Goal: Task Accomplishment & Management: Complete application form

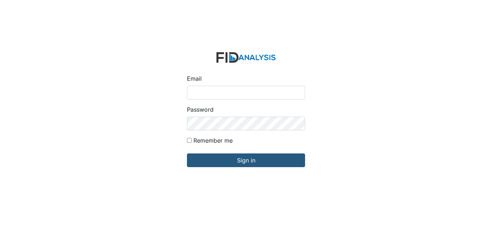
type input "[EMAIL_ADDRESS][DOMAIN_NAME]"
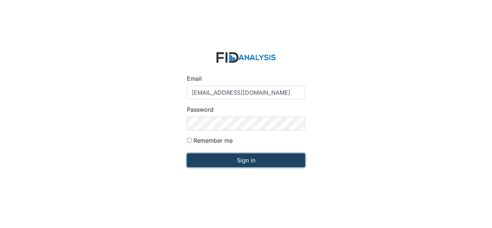
drag, startPoint x: 0, startPoint y: 0, endPoint x: 213, endPoint y: 159, distance: 265.8
click at [213, 159] on input "Sign in" at bounding box center [246, 160] width 118 height 14
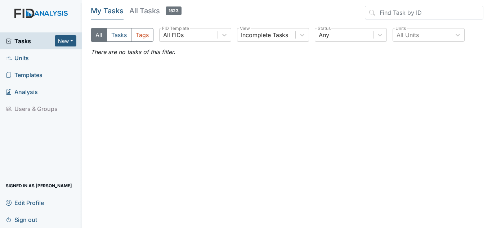
click at [32, 62] on link "Units" at bounding box center [41, 57] width 82 height 17
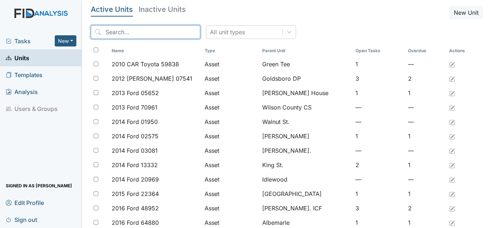
click at [150, 30] on input "search" at bounding box center [145, 32] width 109 height 14
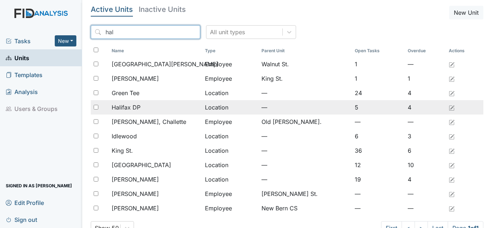
type input "hal"
click at [134, 106] on span "Halifax DP" at bounding box center [126, 107] width 29 height 9
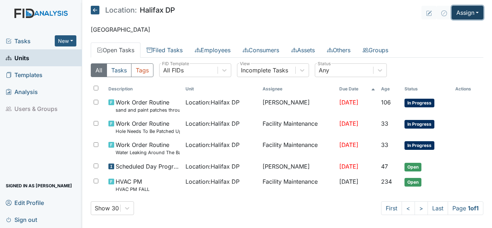
click at [461, 16] on button "Assign" at bounding box center [467, 13] width 32 height 14
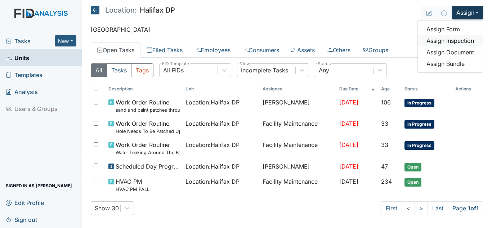
click at [439, 42] on link "Assign Inspection" at bounding box center [450, 41] width 65 height 12
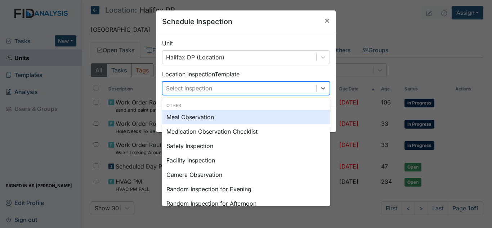
click at [307, 86] on div "Select Inspection" at bounding box center [239, 88] width 154 height 13
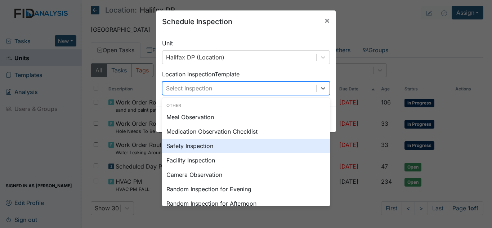
click at [212, 146] on div "Safety Inspection" at bounding box center [246, 146] width 168 height 14
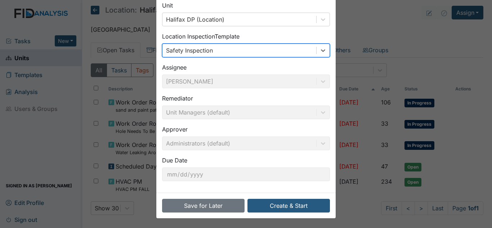
scroll to position [39, 0]
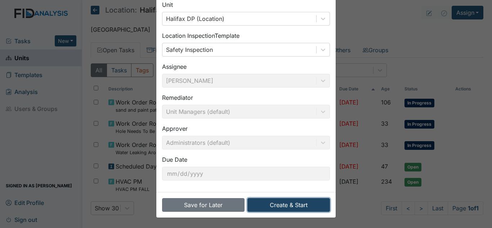
click at [294, 207] on button "Create & Start" at bounding box center [288, 205] width 82 height 14
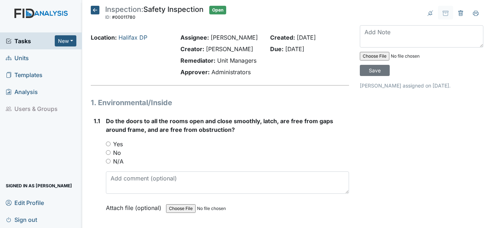
click at [121, 146] on label "Yes" at bounding box center [118, 144] width 10 height 9
click at [110, 146] on input "Yes" at bounding box center [108, 143] width 5 height 5
radio input "true"
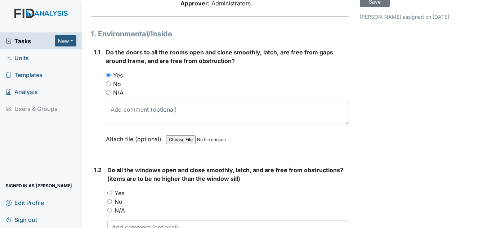
scroll to position [72, 0]
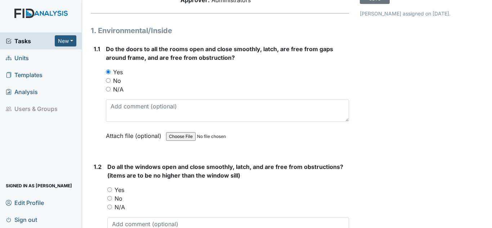
click at [118, 190] on label "Yes" at bounding box center [119, 189] width 10 height 9
click at [112, 190] on input "Yes" at bounding box center [109, 189] width 5 height 5
radio input "true"
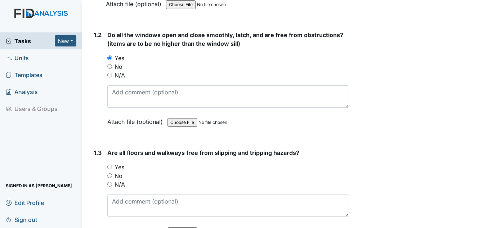
scroll to position [216, 0]
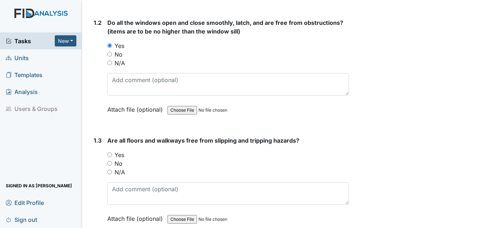
click at [118, 166] on label "No" at bounding box center [118, 163] width 8 height 9
click at [112, 166] on input "No" at bounding box center [109, 163] width 5 height 5
radio input "true"
click at [118, 153] on label "Yes" at bounding box center [119, 154] width 10 height 9
click at [112, 153] on input "Yes" at bounding box center [109, 154] width 5 height 5
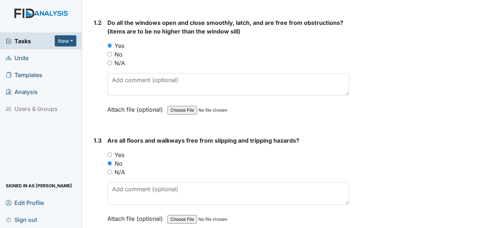
radio input "true"
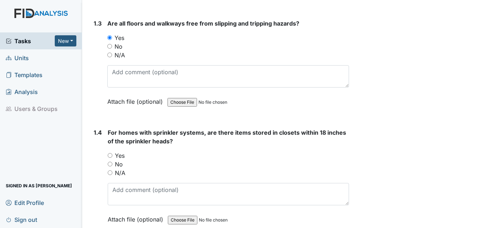
scroll to position [360, 0]
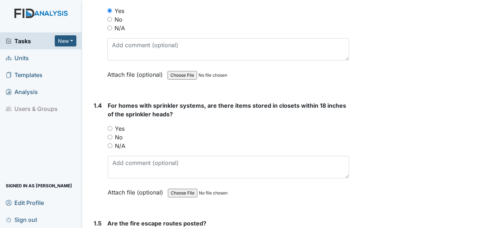
click at [120, 146] on label "N/A" at bounding box center [120, 145] width 10 height 9
click at [112, 146] on input "N/A" at bounding box center [110, 145] width 5 height 5
radio input "true"
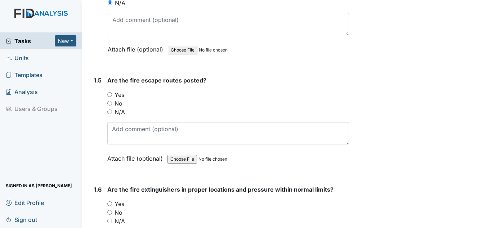
scroll to position [504, 0]
click at [121, 95] on label "Yes" at bounding box center [119, 93] width 10 height 9
click at [112, 95] on input "Yes" at bounding box center [109, 93] width 5 height 5
radio input "true"
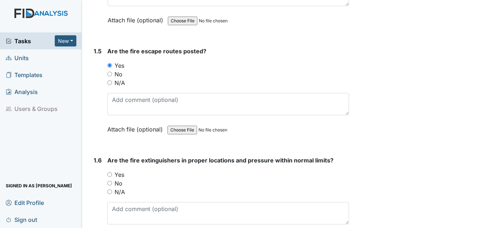
scroll to position [576, 0]
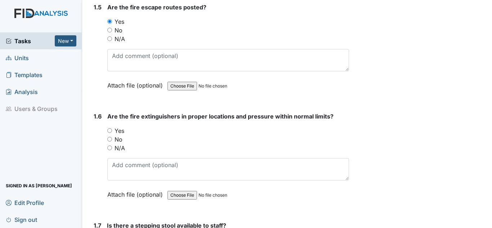
click at [119, 131] on label "Yes" at bounding box center [119, 130] width 10 height 9
click at [112, 131] on input "Yes" at bounding box center [109, 130] width 5 height 5
radio input "true"
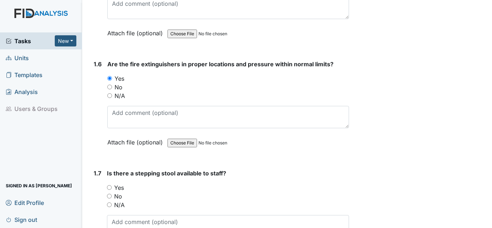
scroll to position [720, 0]
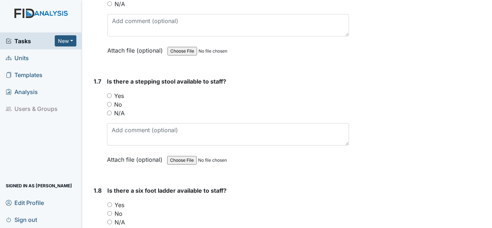
click at [119, 97] on label "Yes" at bounding box center [119, 95] width 10 height 9
click at [112, 97] on input "Yes" at bounding box center [109, 95] width 5 height 5
radio input "true"
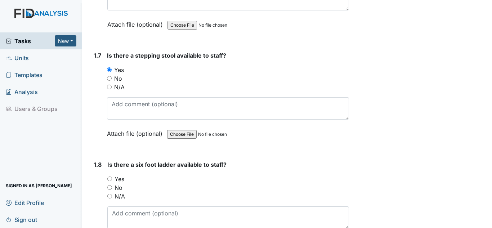
scroll to position [828, 0]
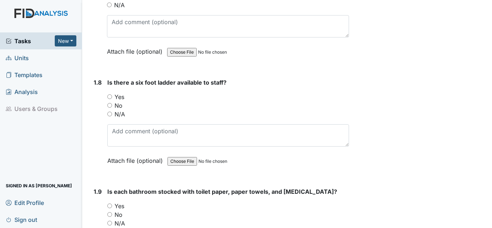
click at [118, 99] on label "Yes" at bounding box center [119, 97] width 10 height 9
click at [112, 99] on input "Yes" at bounding box center [109, 96] width 5 height 5
radio input "true"
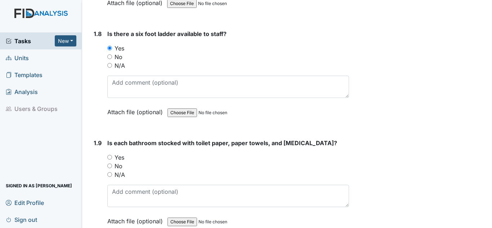
scroll to position [972, 0]
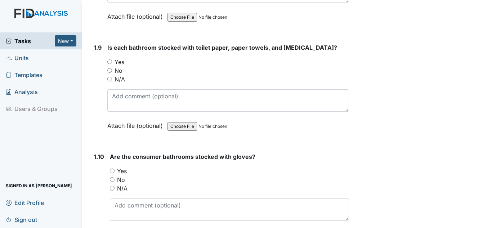
click at [124, 62] on label "Yes" at bounding box center [119, 62] width 10 height 9
click at [112, 62] on input "Yes" at bounding box center [109, 61] width 5 height 5
radio input "true"
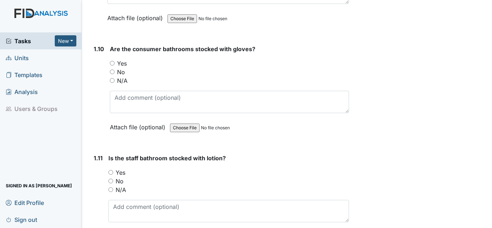
scroll to position [1080, 0]
click at [125, 64] on label "Yes" at bounding box center [122, 63] width 10 height 9
click at [114, 64] on input "Yes" at bounding box center [112, 62] width 5 height 5
radio input "true"
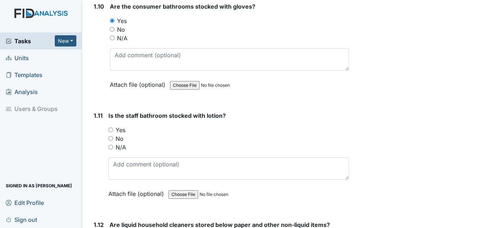
scroll to position [1188, 0]
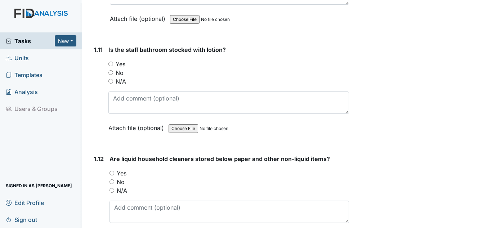
click at [122, 64] on label "Yes" at bounding box center [121, 64] width 10 height 9
click at [113, 64] on input "Yes" at bounding box center [110, 64] width 5 height 5
radio input "true"
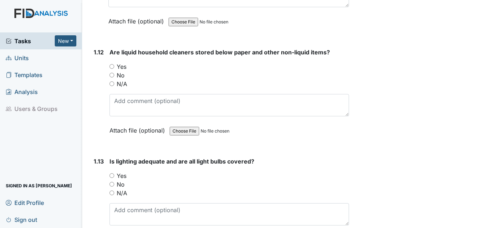
scroll to position [1296, 0]
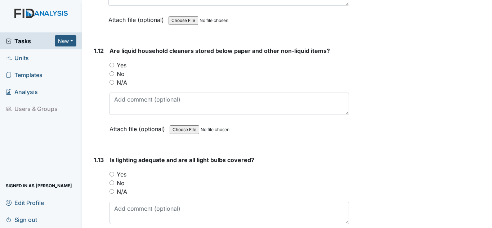
click at [122, 64] on label "Yes" at bounding box center [122, 65] width 10 height 9
click at [114, 64] on input "Yes" at bounding box center [111, 65] width 5 height 5
radio input "true"
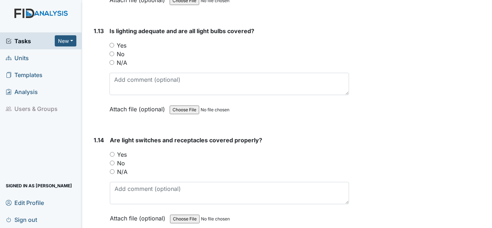
scroll to position [1440, 0]
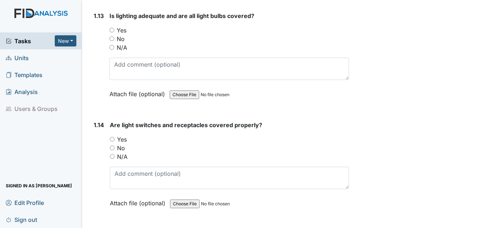
click at [123, 30] on label "Yes" at bounding box center [122, 30] width 10 height 9
click at [114, 30] on input "Yes" at bounding box center [111, 30] width 5 height 5
radio input "true"
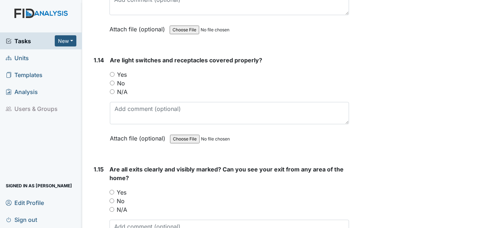
scroll to position [1512, 0]
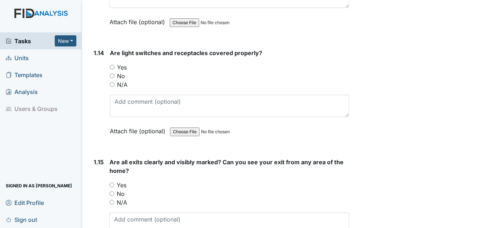
click at [117, 67] on label "Yes" at bounding box center [122, 67] width 10 height 9
click at [114, 67] on input "Yes" at bounding box center [112, 67] width 5 height 5
radio input "true"
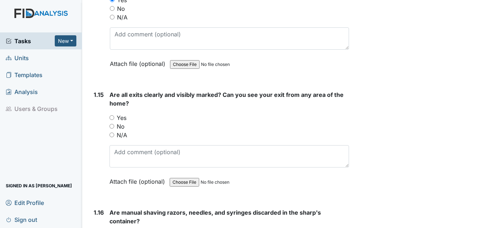
scroll to position [1584, 0]
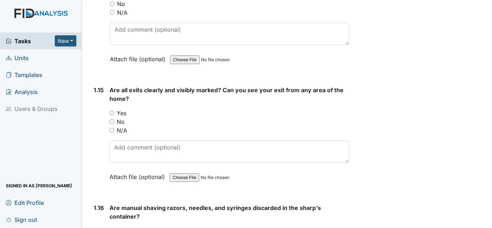
click at [121, 110] on label "Yes" at bounding box center [122, 113] width 10 height 9
click at [114, 110] on input "Yes" at bounding box center [111, 112] width 5 height 5
radio input "true"
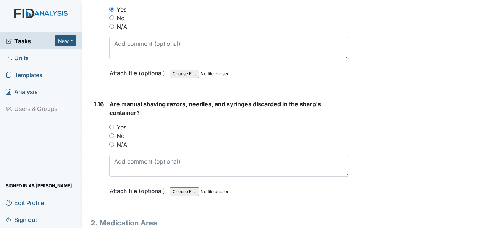
scroll to position [1692, 0]
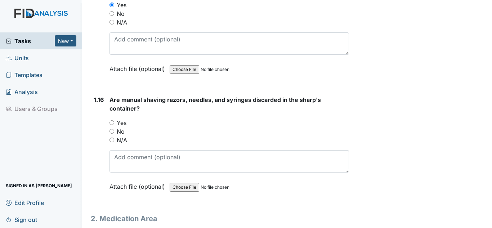
click at [122, 123] on label "Yes" at bounding box center [122, 122] width 10 height 9
click at [114, 123] on input "Yes" at bounding box center [111, 122] width 5 height 5
radio input "true"
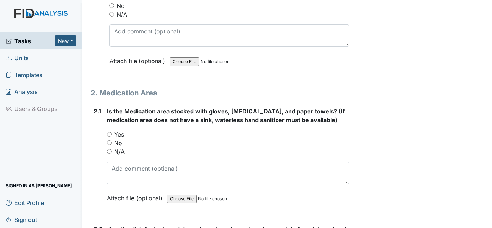
scroll to position [1836, 0]
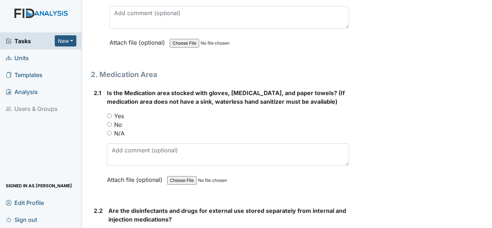
click at [116, 117] on label "Yes" at bounding box center [119, 116] width 10 height 9
click at [112, 117] on input "Yes" at bounding box center [109, 115] width 5 height 5
radio input "true"
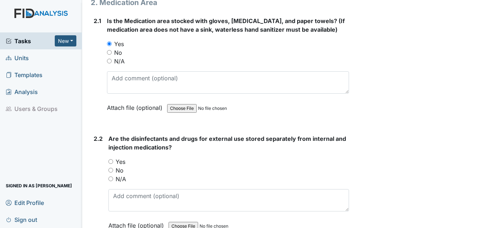
scroll to position [1944, 0]
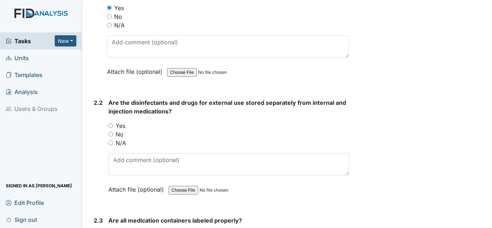
click at [119, 128] on label "Yes" at bounding box center [121, 125] width 10 height 9
click at [113, 128] on input "Yes" at bounding box center [110, 125] width 5 height 5
radio input "true"
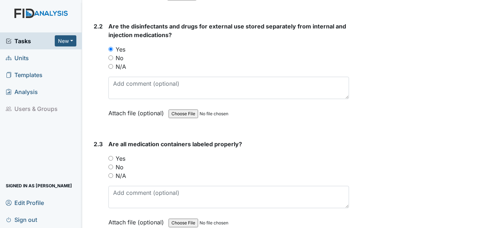
scroll to position [2052, 0]
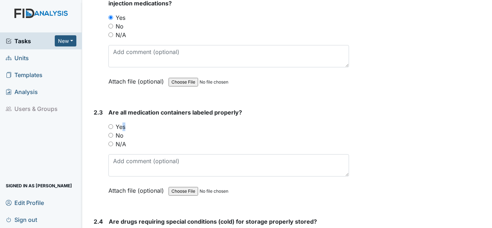
drag, startPoint x: 118, startPoint y: 126, endPoint x: 125, endPoint y: 132, distance: 9.2
click at [125, 131] on div "You must select one of the below options. Yes No N/A" at bounding box center [228, 135] width 240 height 26
click at [120, 130] on label "Yes" at bounding box center [121, 126] width 10 height 9
click at [113, 129] on input "Yes" at bounding box center [110, 126] width 5 height 5
radio input "true"
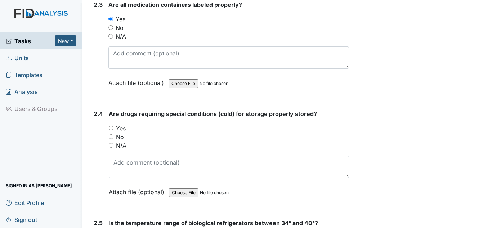
scroll to position [2160, 0]
click at [124, 130] on label "Yes" at bounding box center [121, 127] width 10 height 9
click at [113, 130] on input "Yes" at bounding box center [111, 127] width 5 height 5
radio input "true"
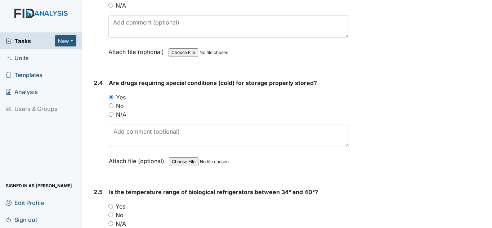
scroll to position [2232, 0]
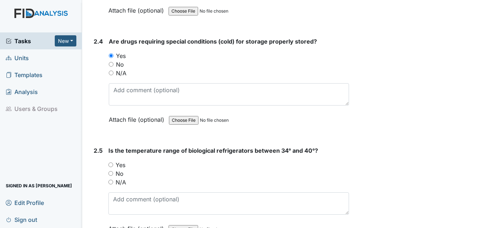
click at [119, 166] on label "Yes" at bounding box center [121, 165] width 10 height 9
click at [113, 166] on input "Yes" at bounding box center [110, 164] width 5 height 5
radio input "true"
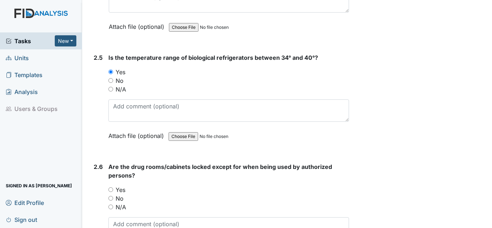
scroll to position [2376, 0]
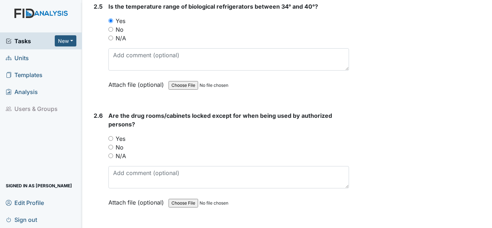
click at [122, 137] on label "Yes" at bounding box center [121, 138] width 10 height 9
click at [113, 137] on input "Yes" at bounding box center [110, 138] width 5 height 5
radio input "true"
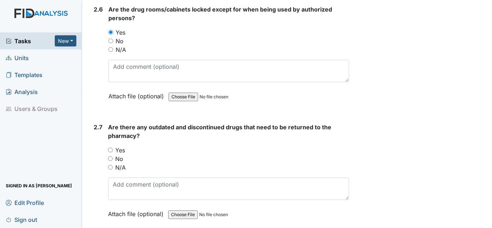
scroll to position [2484, 0]
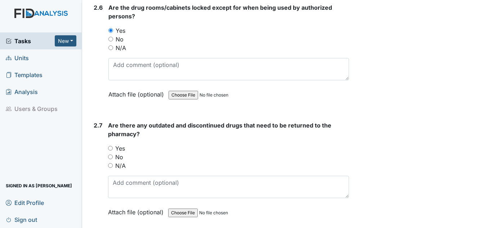
click at [121, 164] on label "N/A" at bounding box center [120, 165] width 10 height 9
click at [113, 164] on input "N/A" at bounding box center [110, 165] width 5 height 5
radio input "true"
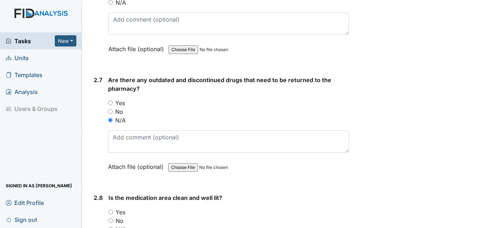
scroll to position [2627, 0]
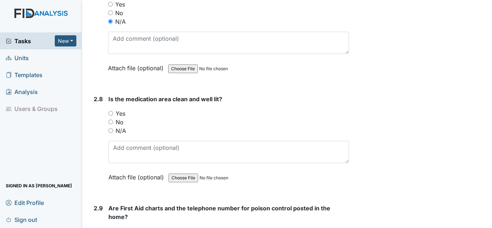
click at [123, 113] on label "Yes" at bounding box center [121, 113] width 10 height 9
click at [113, 113] on input "Yes" at bounding box center [110, 113] width 5 height 5
radio input "true"
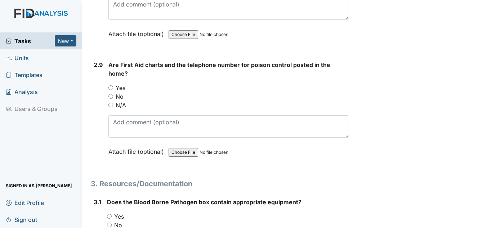
scroll to position [2771, 0]
click at [118, 86] on label "Yes" at bounding box center [121, 87] width 10 height 9
click at [113, 86] on input "Yes" at bounding box center [110, 87] width 5 height 5
radio input "true"
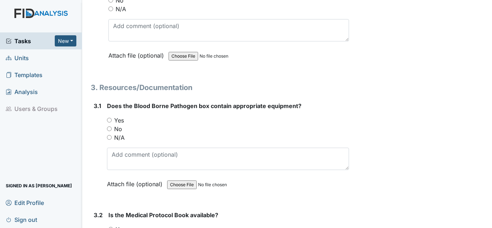
scroll to position [2879, 0]
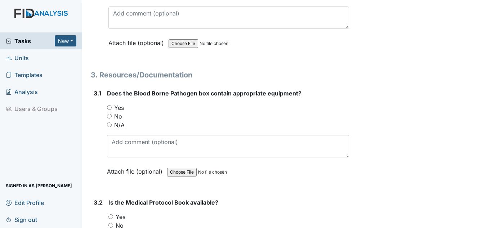
click at [118, 125] on label "N/A" at bounding box center [119, 125] width 10 height 9
click at [112, 125] on input "N/A" at bounding box center [109, 124] width 5 height 5
radio input "true"
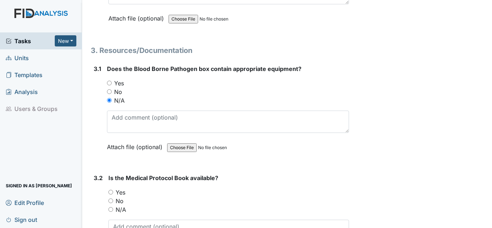
scroll to position [2951, 0]
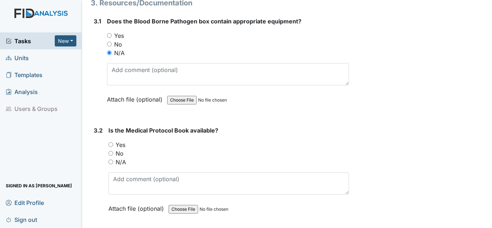
click at [124, 144] on label "Yes" at bounding box center [121, 144] width 10 height 9
click at [113, 144] on input "Yes" at bounding box center [110, 144] width 5 height 5
radio input "true"
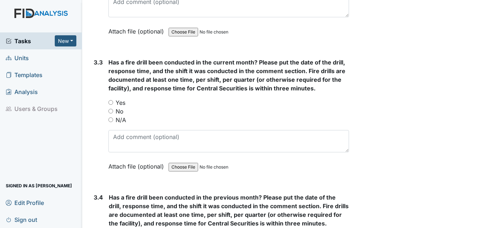
scroll to position [3131, 0]
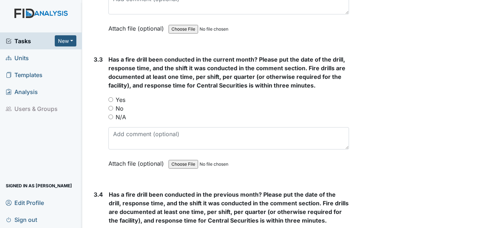
click at [120, 101] on label "Yes" at bounding box center [121, 99] width 10 height 9
click at [113, 101] on input "Yes" at bounding box center [110, 99] width 5 height 5
radio input "true"
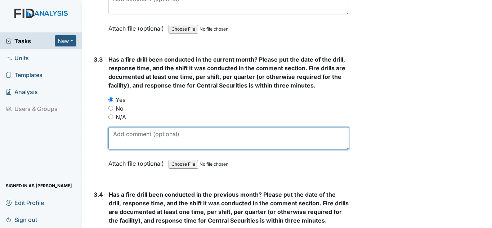
click at [124, 130] on textarea at bounding box center [228, 138] width 240 height 22
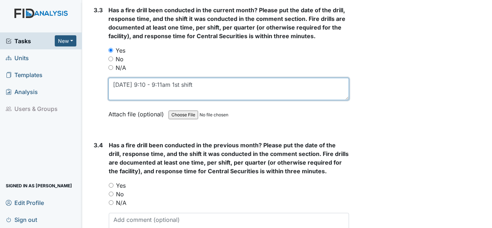
scroll to position [3311, 0]
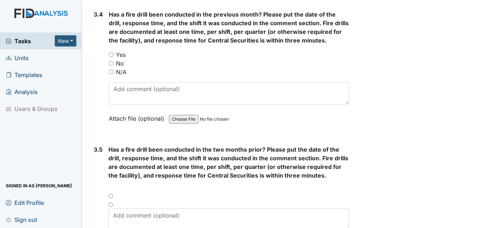
type textarea "9/2/25 9:10 - 9:11am 1st shift"
click at [120, 57] on label "Yes" at bounding box center [121, 54] width 10 height 9
click at [113, 57] on input "Yes" at bounding box center [111, 54] width 5 height 5
radio input "true"
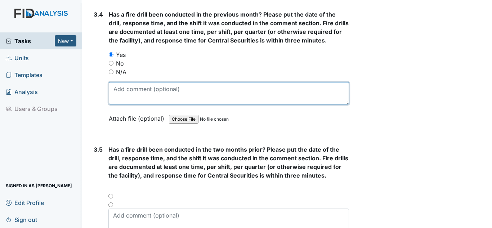
click at [143, 90] on textarea at bounding box center [229, 93] width 240 height 22
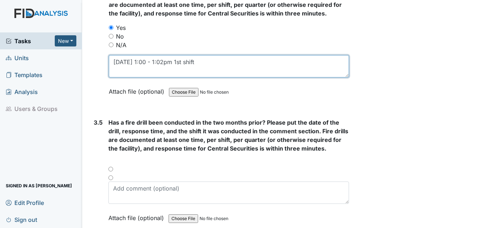
scroll to position [3383, 0]
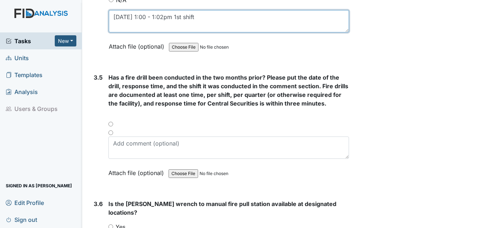
type textarea "8/4/25 1:00 - 1:02pm 1st shift"
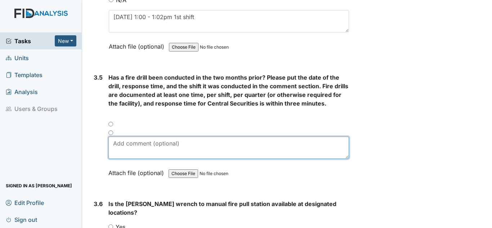
click at [134, 140] on textarea at bounding box center [228, 147] width 240 height 22
type textarea "7"
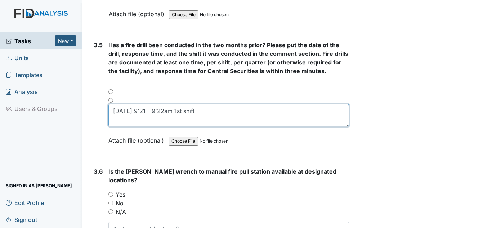
scroll to position [3527, 0]
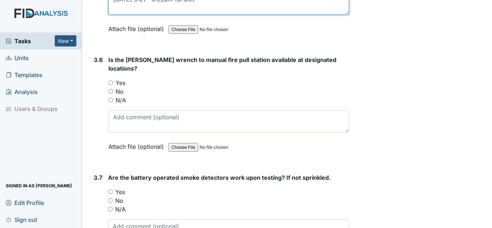
type textarea "7/2/25 9:21 - 9:22am 1st shift"
click at [125, 78] on label "Yes" at bounding box center [121, 82] width 10 height 9
click at [113, 80] on input "Yes" at bounding box center [110, 82] width 5 height 5
radio input "true"
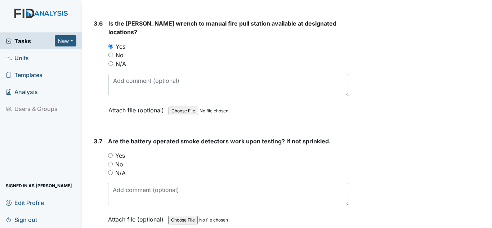
scroll to position [3563, 0]
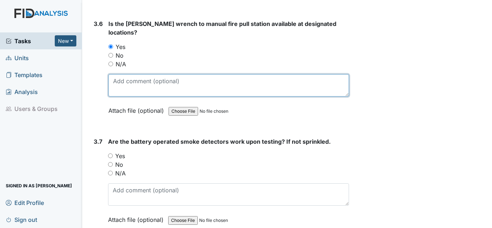
click at [115, 74] on textarea at bounding box center [228, 85] width 240 height 22
type textarea "We use a key now, not a allen wrench"
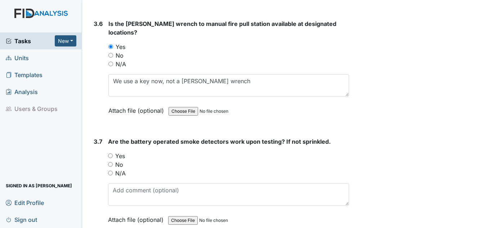
click at [119, 152] on label "Yes" at bounding box center [120, 156] width 10 height 9
click at [113, 153] on input "Yes" at bounding box center [110, 155] width 5 height 5
radio input "true"
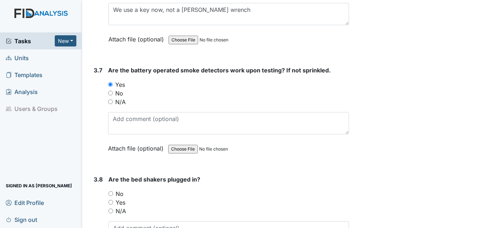
scroll to position [3635, 0]
click at [120, 206] on label "N/A" at bounding box center [121, 210] width 10 height 9
click at [113, 208] on input "N/A" at bounding box center [110, 210] width 5 height 5
radio input "true"
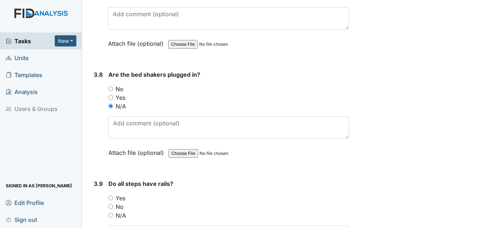
scroll to position [3743, 0]
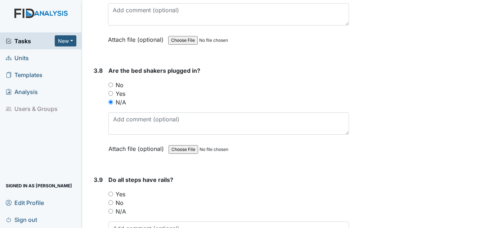
click at [123, 207] on label "N/A" at bounding box center [121, 211] width 10 height 9
click at [113, 209] on input "N/A" at bounding box center [110, 211] width 5 height 5
radio input "true"
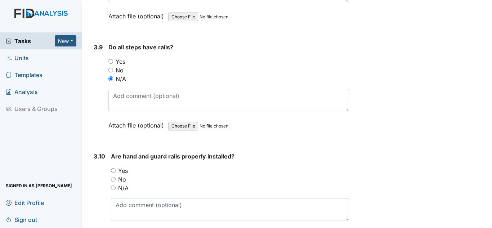
scroll to position [3887, 0]
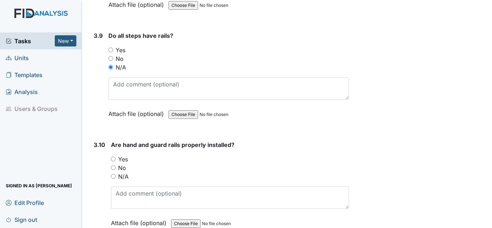
click at [127, 155] on label "Yes" at bounding box center [123, 159] width 10 height 9
click at [116, 157] on input "Yes" at bounding box center [113, 159] width 5 height 5
radio input "true"
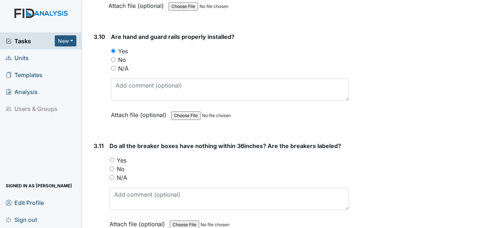
scroll to position [4031, 0]
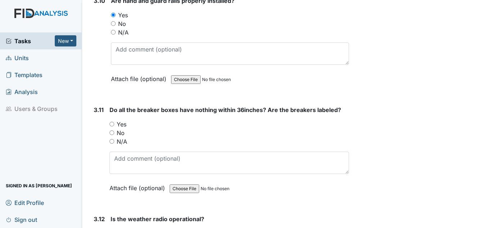
click at [123, 120] on label "Yes" at bounding box center [122, 124] width 10 height 9
click at [114, 122] on input "Yes" at bounding box center [111, 124] width 5 height 5
radio input "true"
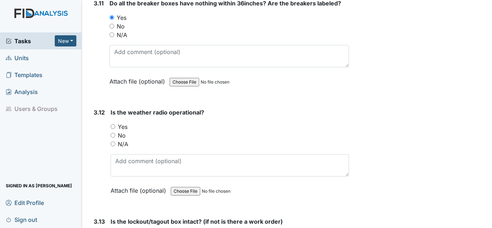
scroll to position [4139, 0]
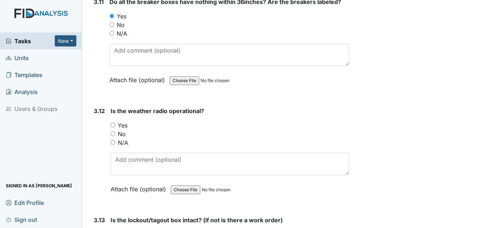
click at [125, 121] on label "Yes" at bounding box center [123, 125] width 10 height 9
click at [115, 123] on input "Yes" at bounding box center [112, 125] width 5 height 5
radio input "true"
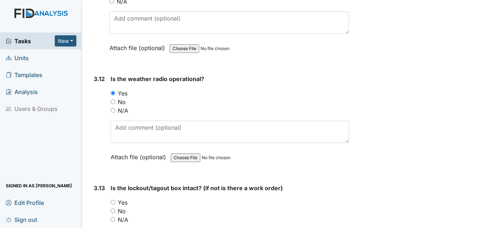
scroll to position [4247, 0]
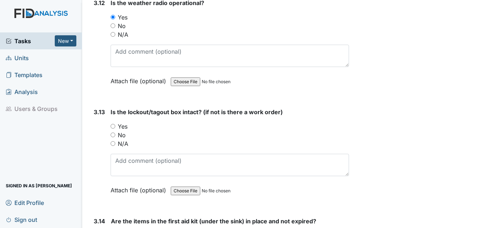
click at [120, 122] on label "Yes" at bounding box center [123, 126] width 10 height 9
click at [115, 124] on input "Yes" at bounding box center [112, 126] width 5 height 5
radio input "true"
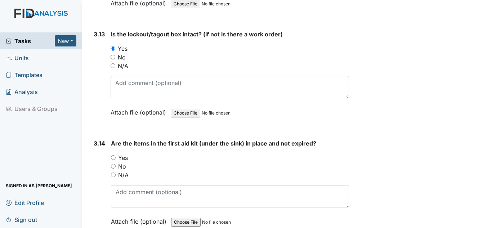
scroll to position [4355, 0]
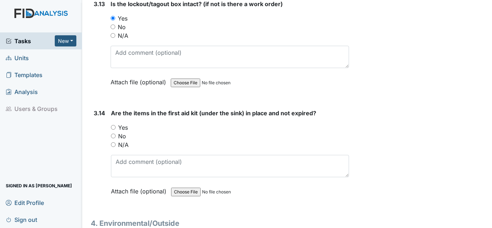
click at [128, 123] on div "Yes" at bounding box center [230, 127] width 238 height 9
click at [125, 140] on label "N/A" at bounding box center [123, 144] width 10 height 9
click at [116, 142] on input "N/A" at bounding box center [113, 144] width 5 height 5
radio input "true"
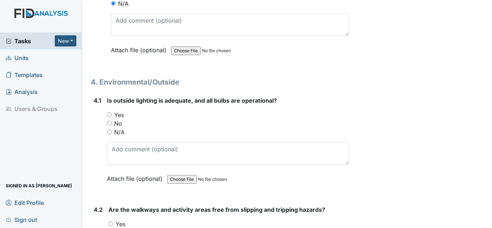
scroll to position [4499, 0]
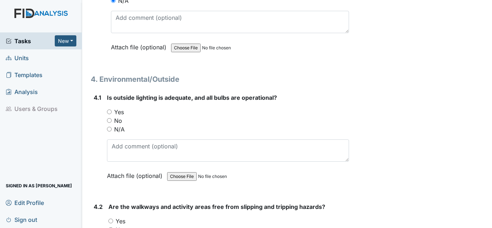
click at [121, 108] on label "Yes" at bounding box center [119, 112] width 10 height 9
click at [112, 109] on input "Yes" at bounding box center [109, 111] width 5 height 5
radio input "true"
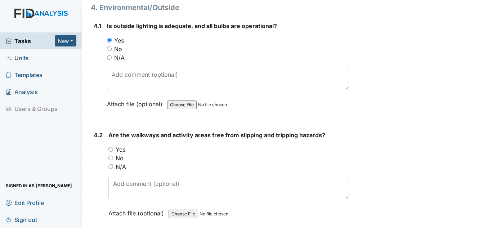
scroll to position [4571, 0]
click at [123, 145] on label "Yes" at bounding box center [121, 149] width 10 height 9
click at [113, 146] on input "Yes" at bounding box center [110, 148] width 5 height 5
radio input "true"
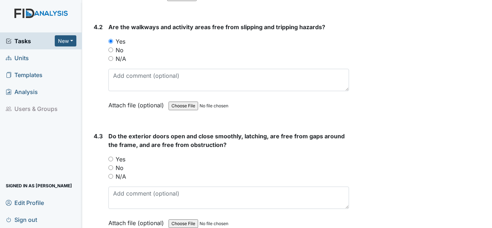
scroll to position [4679, 0]
drag, startPoint x: 121, startPoint y: 154, endPoint x: 127, endPoint y: 152, distance: 5.9
click at [126, 154] on div "Yes" at bounding box center [228, 158] width 240 height 9
click at [121, 154] on label "Yes" at bounding box center [121, 158] width 10 height 9
click at [113, 156] on input "Yes" at bounding box center [110, 158] width 5 height 5
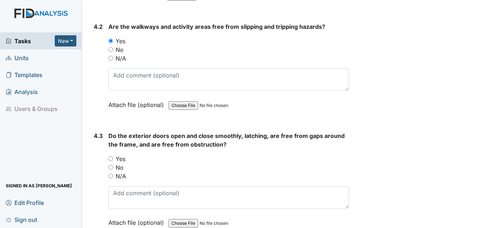
radio input "true"
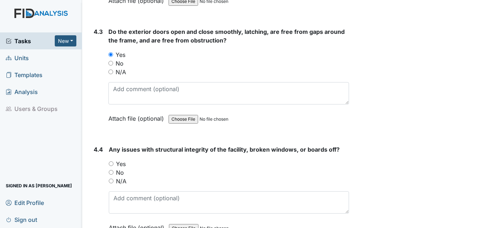
scroll to position [4787, 0]
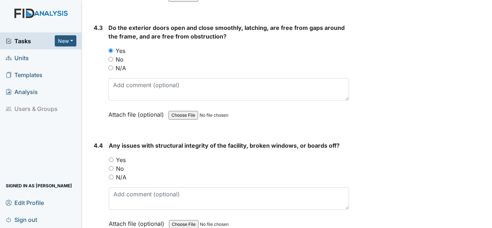
click at [116, 164] on div "No" at bounding box center [229, 168] width 240 height 9
click at [118, 164] on label "No" at bounding box center [120, 168] width 8 height 9
click at [113, 166] on input "No" at bounding box center [111, 168] width 5 height 5
radio input "true"
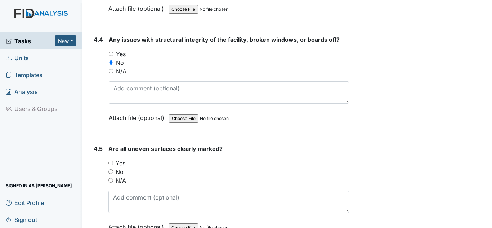
scroll to position [4895, 0]
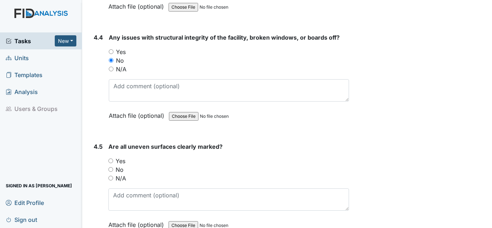
click at [123, 157] on label "Yes" at bounding box center [121, 161] width 10 height 9
click at [113, 158] on input "Yes" at bounding box center [110, 160] width 5 height 5
radio input "true"
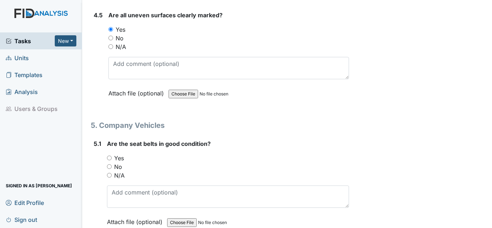
scroll to position [5039, 0]
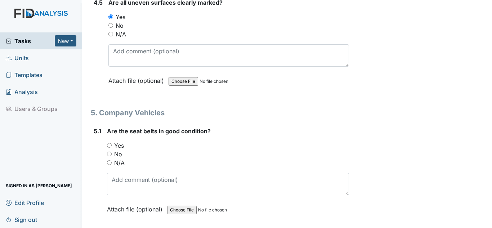
click at [119, 158] on label "N/A" at bounding box center [119, 162] width 10 height 9
click at [112, 160] on input "N/A" at bounding box center [109, 162] width 5 height 5
radio input "true"
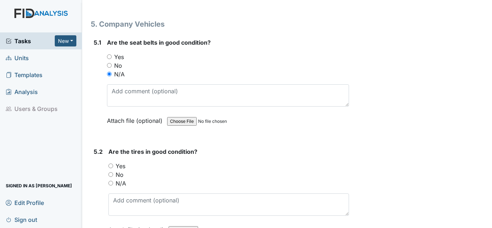
scroll to position [5147, 0]
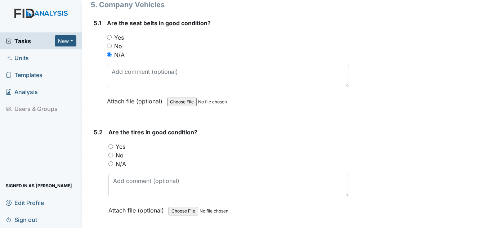
click at [124, 159] on label "N/A" at bounding box center [121, 163] width 10 height 9
click at [113, 161] on input "N/A" at bounding box center [110, 163] width 5 height 5
radio input "true"
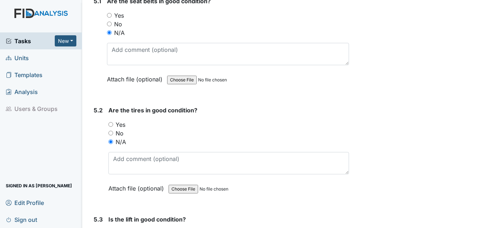
scroll to position [5255, 0]
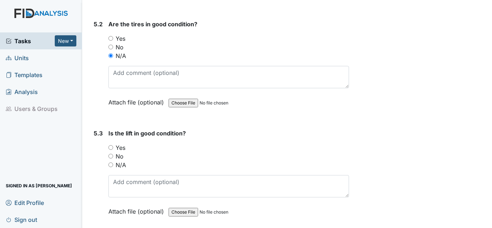
click at [116, 161] on label "N/A" at bounding box center [121, 165] width 10 height 9
click at [113, 162] on input "N/A" at bounding box center [110, 164] width 5 height 5
radio input "true"
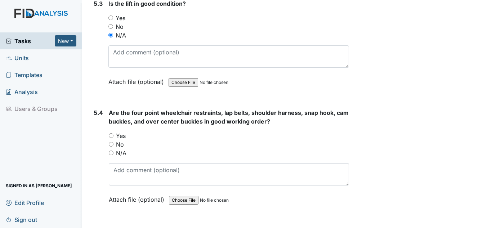
scroll to position [5399, 0]
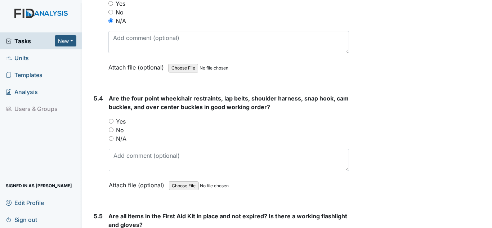
click at [121, 134] on label "N/A" at bounding box center [121, 138] width 10 height 9
click at [113, 136] on input "N/A" at bounding box center [111, 138] width 5 height 5
radio input "true"
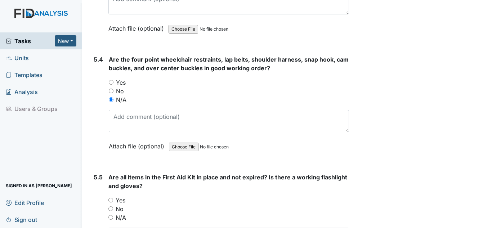
scroll to position [5507, 0]
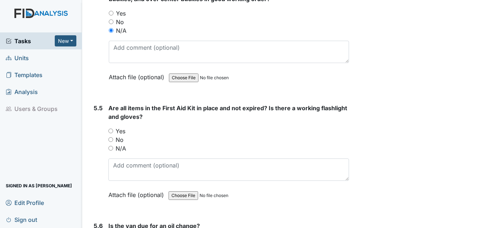
click at [120, 144] on label "N/A" at bounding box center [121, 148] width 10 height 9
click at [113, 146] on input "N/A" at bounding box center [110, 148] width 5 height 5
radio input "true"
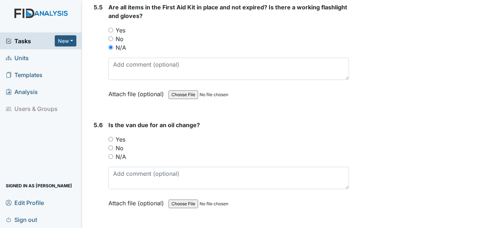
scroll to position [5615, 0]
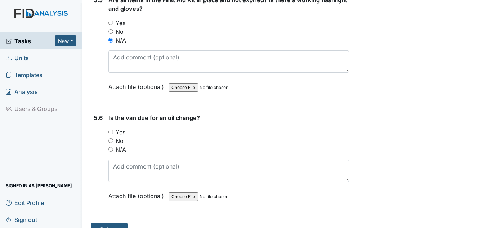
click at [125, 145] on label "N/A" at bounding box center [121, 149] width 10 height 9
click at [113, 147] on input "N/A" at bounding box center [110, 149] width 5 height 5
radio input "true"
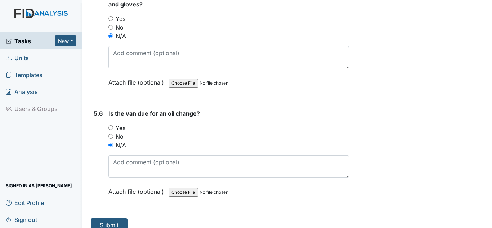
scroll to position [5620, 0]
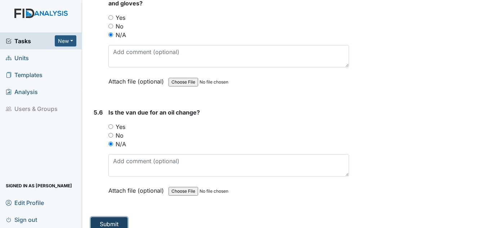
click at [108, 217] on button "Submit" at bounding box center [109, 224] width 37 height 14
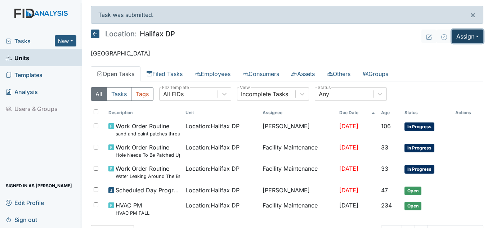
click at [468, 35] on button "Assign" at bounding box center [467, 37] width 32 height 14
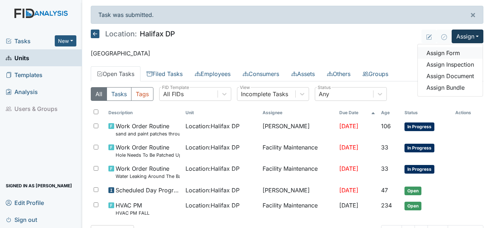
click at [436, 54] on link "Assign Form" at bounding box center [450, 53] width 65 height 12
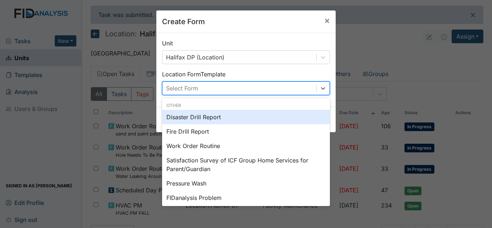
click at [260, 89] on div "Select Form" at bounding box center [239, 88] width 154 height 13
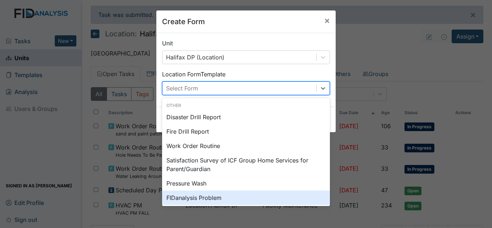
click at [360, 32] on div "Create Form × Unit Halifax DP (Location) Location Form Template option FIDanaly…" at bounding box center [246, 114] width 492 height 228
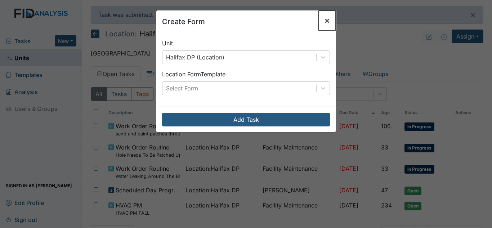
click at [326, 18] on span "×" at bounding box center [327, 20] width 6 height 10
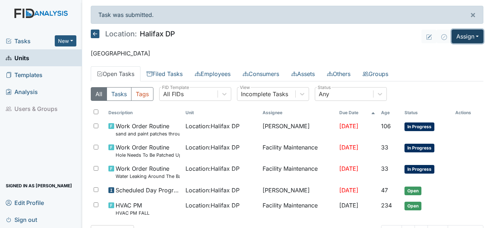
click at [474, 40] on button "Assign" at bounding box center [467, 37] width 32 height 14
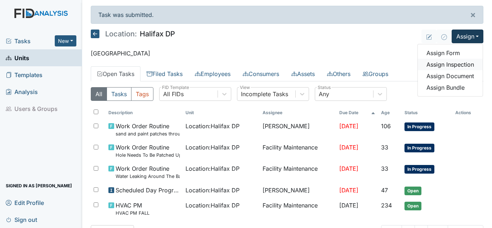
click at [440, 64] on link "Assign Inspection" at bounding box center [450, 65] width 65 height 12
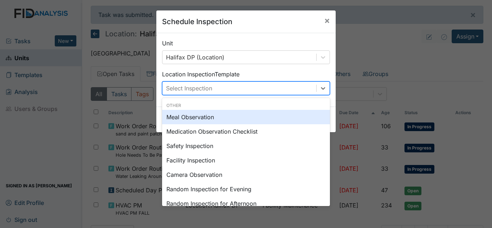
click at [248, 86] on div "Select Inspection" at bounding box center [239, 88] width 154 height 13
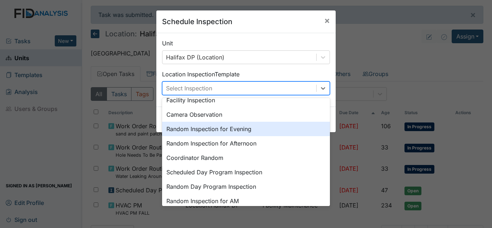
scroll to position [72, 0]
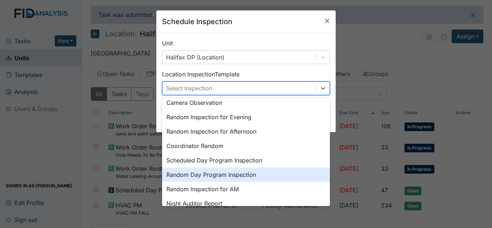
click at [208, 171] on div "Random Day Program Inspection" at bounding box center [246, 174] width 168 height 14
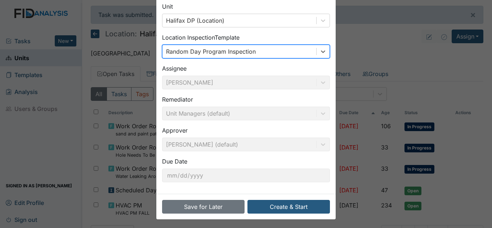
scroll to position [39, 0]
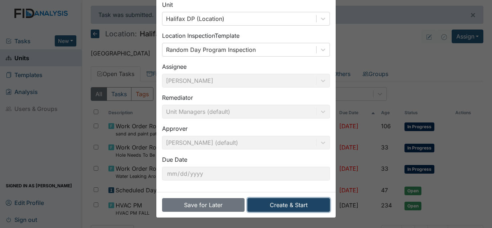
click at [298, 207] on button "Create & Start" at bounding box center [288, 205] width 82 height 14
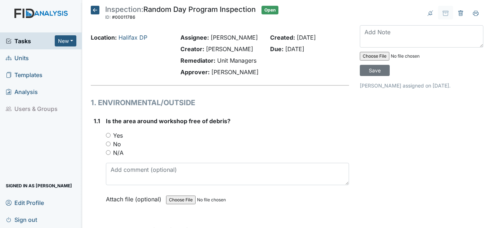
click at [117, 137] on label "Yes" at bounding box center [118, 135] width 10 height 9
click at [110, 137] on input "Yes" at bounding box center [108, 135] width 5 height 5
radio input "true"
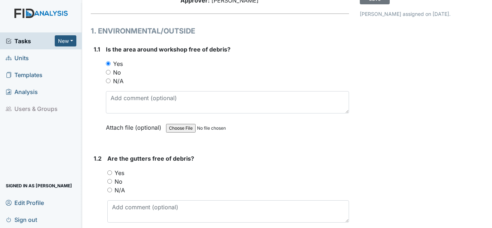
scroll to position [72, 0]
click at [120, 174] on label "Yes" at bounding box center [119, 172] width 10 height 9
click at [112, 174] on input "Yes" at bounding box center [109, 172] width 5 height 5
radio input "true"
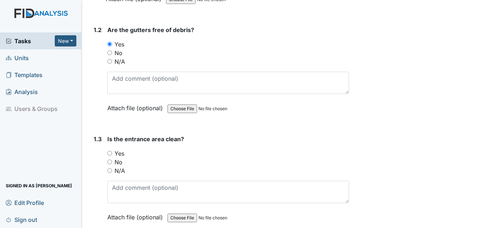
scroll to position [216, 0]
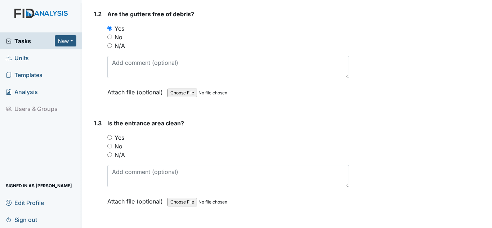
click at [124, 140] on label "Yes" at bounding box center [119, 137] width 10 height 9
click at [112, 140] on input "Yes" at bounding box center [109, 137] width 5 height 5
radio input "true"
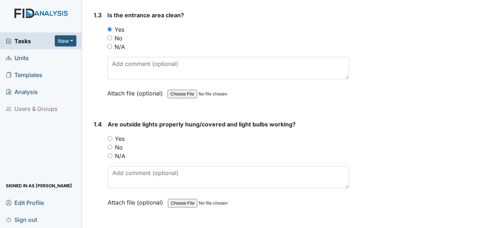
click at [123, 139] on label "Yes" at bounding box center [120, 138] width 10 height 9
click at [112, 139] on input "Yes" at bounding box center [110, 138] width 5 height 5
radio input "true"
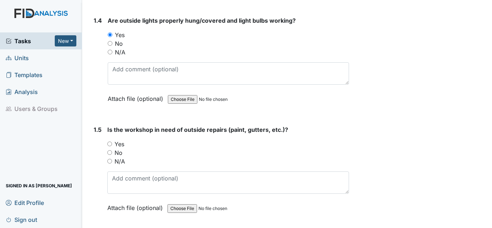
scroll to position [432, 0]
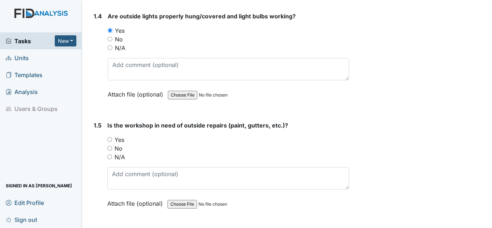
drag, startPoint x: 114, startPoint y: 138, endPoint x: 119, endPoint y: 141, distance: 6.0
click at [118, 141] on div "Yes" at bounding box center [228, 139] width 242 height 9
click at [121, 149] on label "No" at bounding box center [118, 148] width 8 height 9
click at [112, 149] on input "No" at bounding box center [109, 148] width 5 height 5
radio input "true"
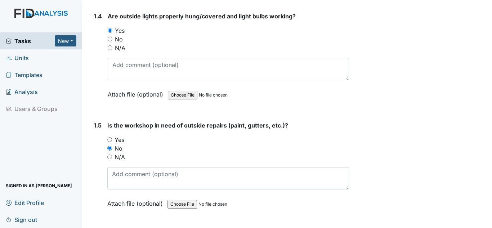
click at [120, 139] on label "Yes" at bounding box center [119, 139] width 10 height 9
click at [112, 139] on input "Yes" at bounding box center [109, 139] width 5 height 5
radio input "true"
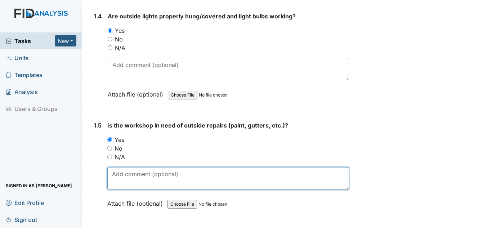
click at [120, 172] on textarea at bounding box center [228, 178] width 242 height 22
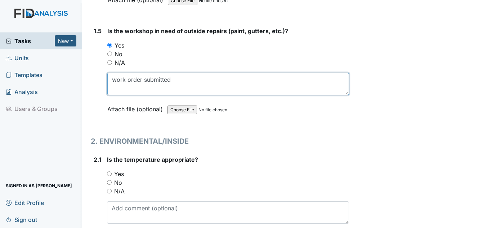
scroll to position [576, 0]
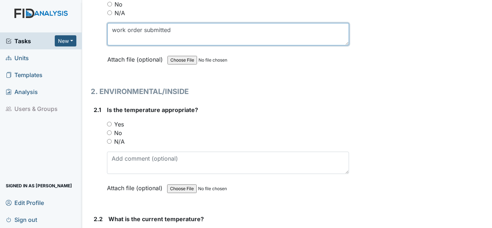
type textarea "work order submitted"
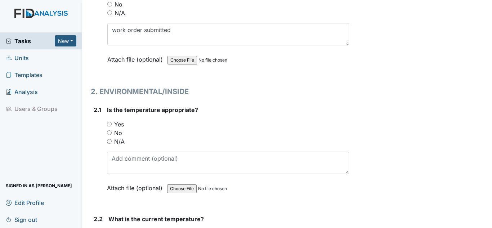
click at [121, 124] on label "Yes" at bounding box center [119, 124] width 10 height 9
click at [112, 124] on input "Yes" at bounding box center [109, 124] width 5 height 5
radio input "true"
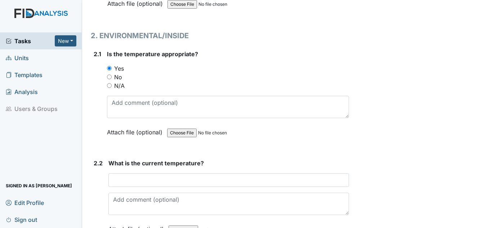
scroll to position [648, 0]
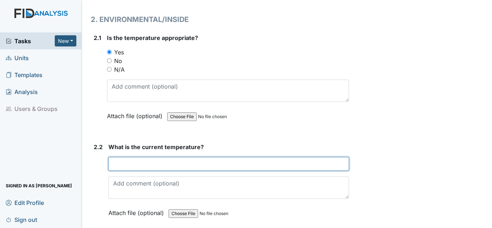
click at [151, 165] on input "text" at bounding box center [228, 164] width 240 height 14
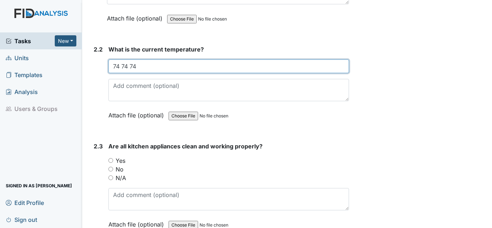
scroll to position [756, 0]
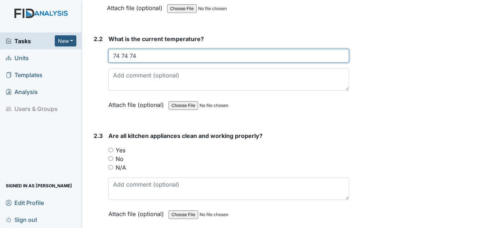
type input "74 74 74"
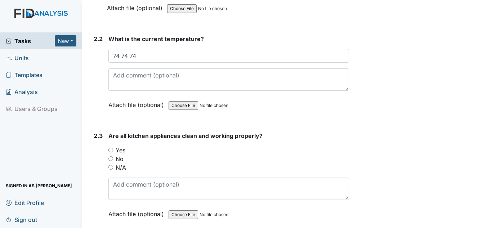
click at [121, 150] on label "Yes" at bounding box center [121, 150] width 10 height 9
click at [123, 150] on label "Yes" at bounding box center [121, 150] width 10 height 9
click at [113, 150] on input "Yes" at bounding box center [110, 150] width 5 height 5
radio input "true"
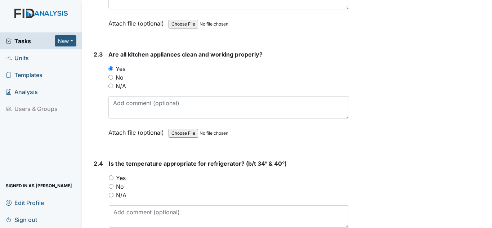
scroll to position [864, 0]
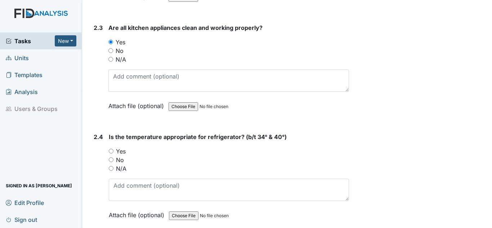
click at [123, 152] on label "Yes" at bounding box center [121, 151] width 10 height 9
click at [113, 152] on input "Yes" at bounding box center [111, 151] width 5 height 5
radio input "true"
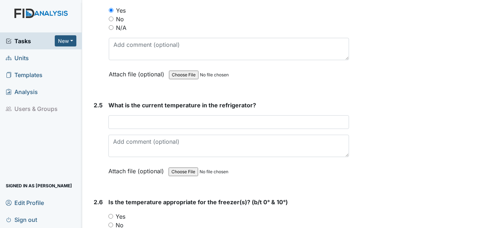
scroll to position [1008, 0]
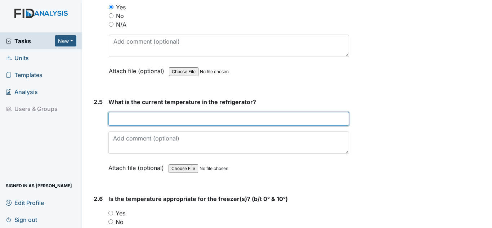
click at [149, 120] on input "text" at bounding box center [228, 119] width 240 height 14
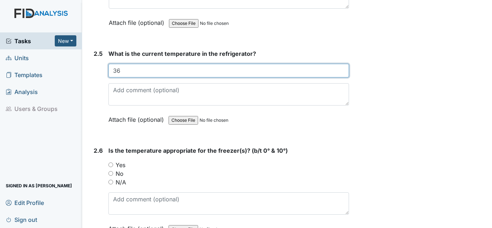
scroll to position [1116, 0]
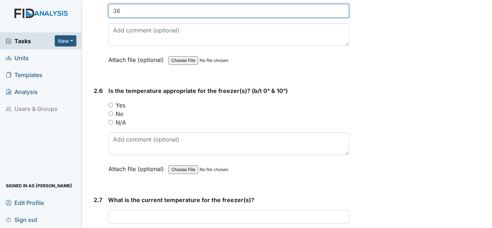
type input "36"
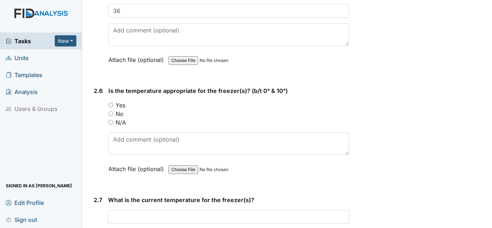
drag, startPoint x: 121, startPoint y: 105, endPoint x: 130, endPoint y: 95, distance: 13.7
click at [128, 97] on div "Is the temperature appropriate for the freezer(s)? (b/t 0° & 10°) You must sele…" at bounding box center [228, 132] width 240 height 92
click at [121, 105] on label "Yes" at bounding box center [121, 105] width 10 height 9
click at [113, 105] on input "Yes" at bounding box center [110, 105] width 5 height 5
radio input "true"
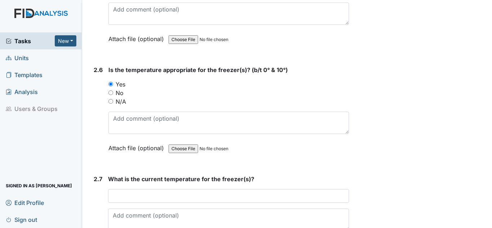
scroll to position [1188, 0]
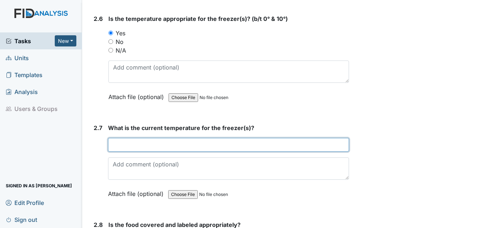
click at [137, 145] on input "text" at bounding box center [228, 145] width 241 height 14
type input "freezer -10 deep freezer - 8"
